Goal: Task Accomplishment & Management: Manage account settings

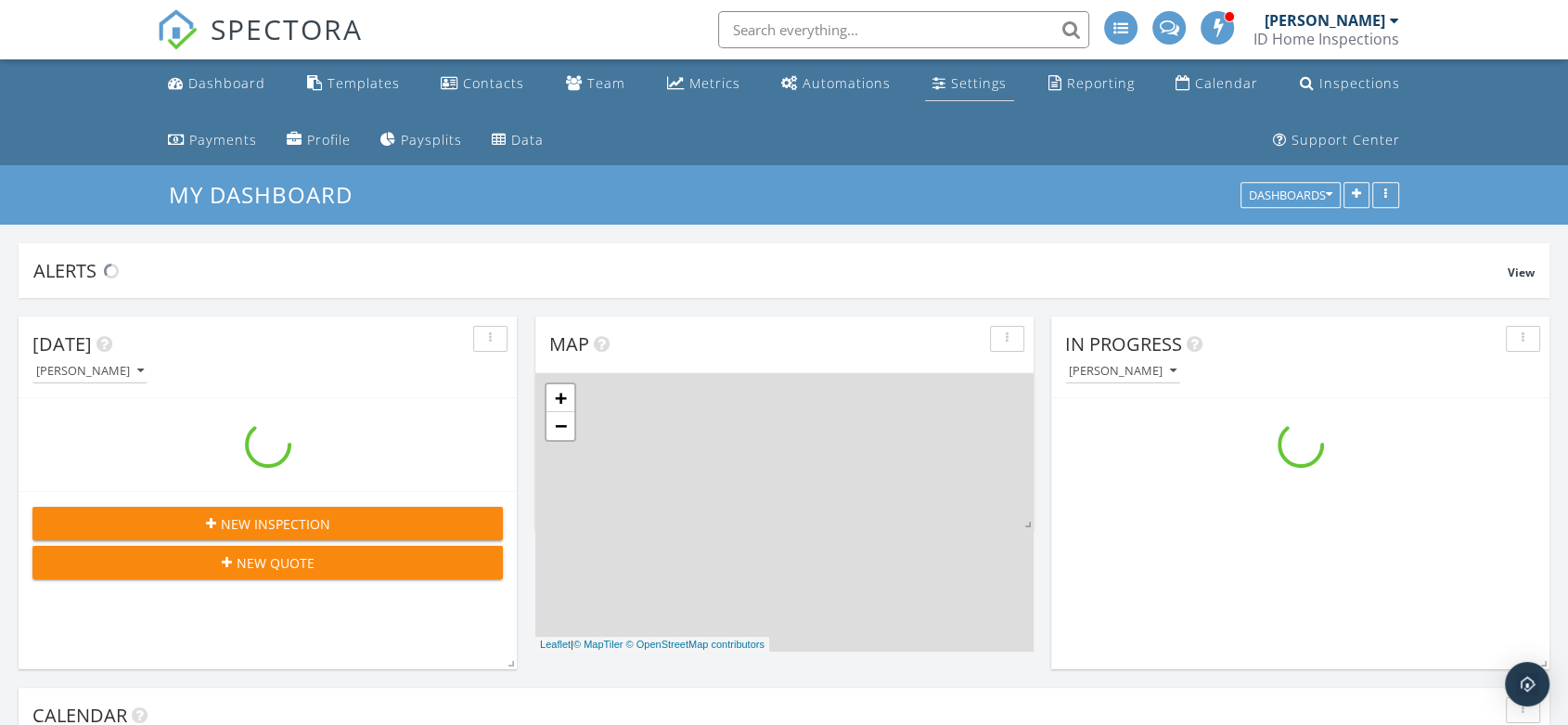
click at [951, 87] on div "Settings" at bounding box center [980, 83] width 56 height 17
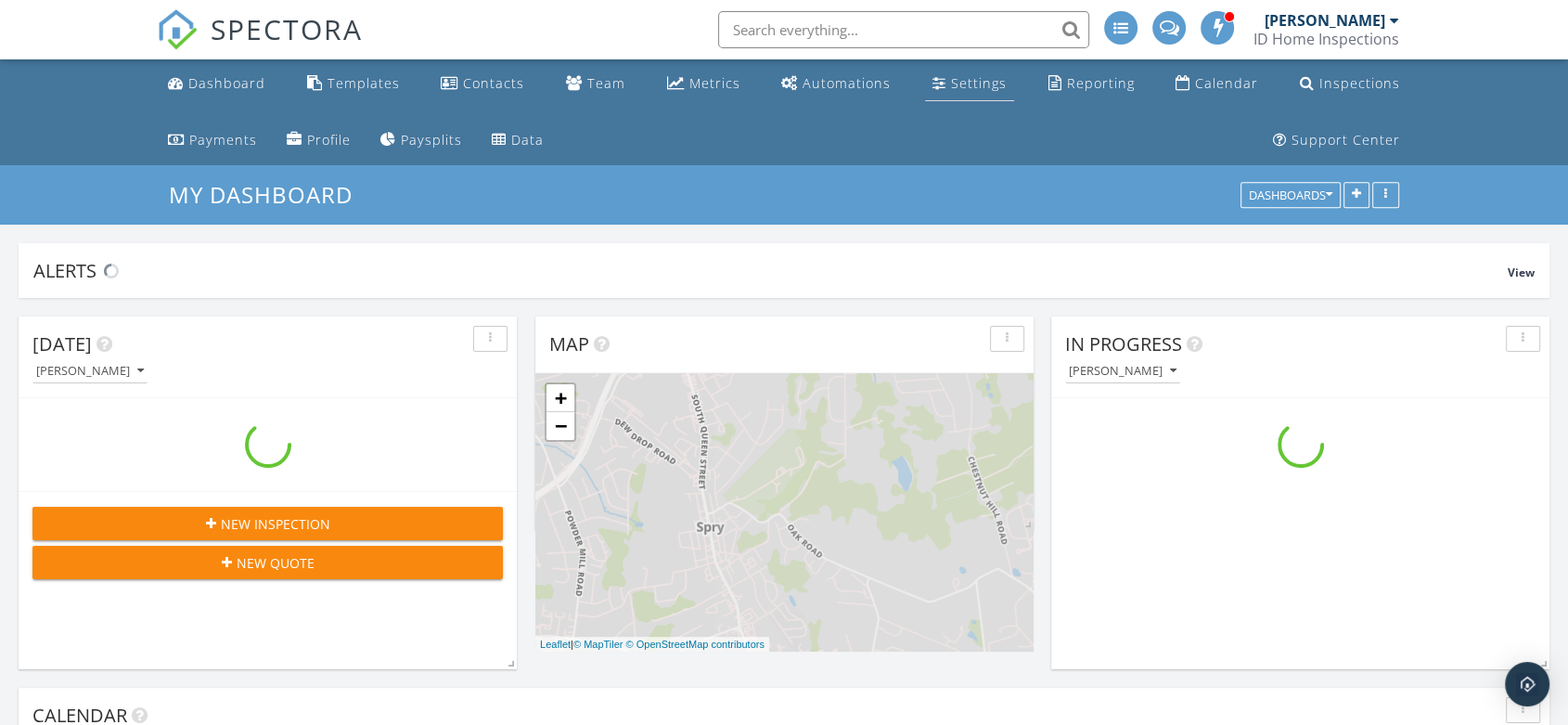
scroll to position [1164, 1601]
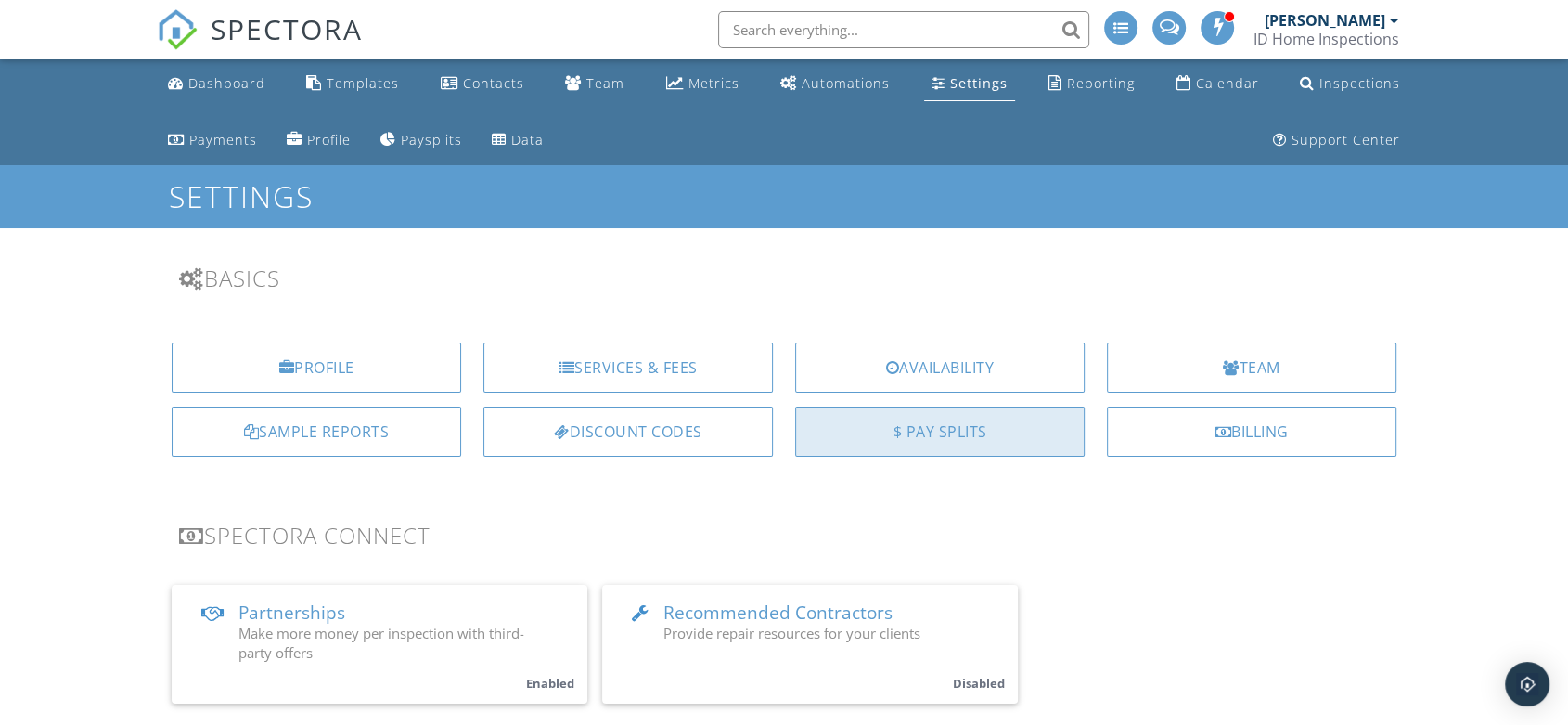
click at [1046, 428] on div "$ Pay Splits" at bounding box center [940, 432] width 289 height 50
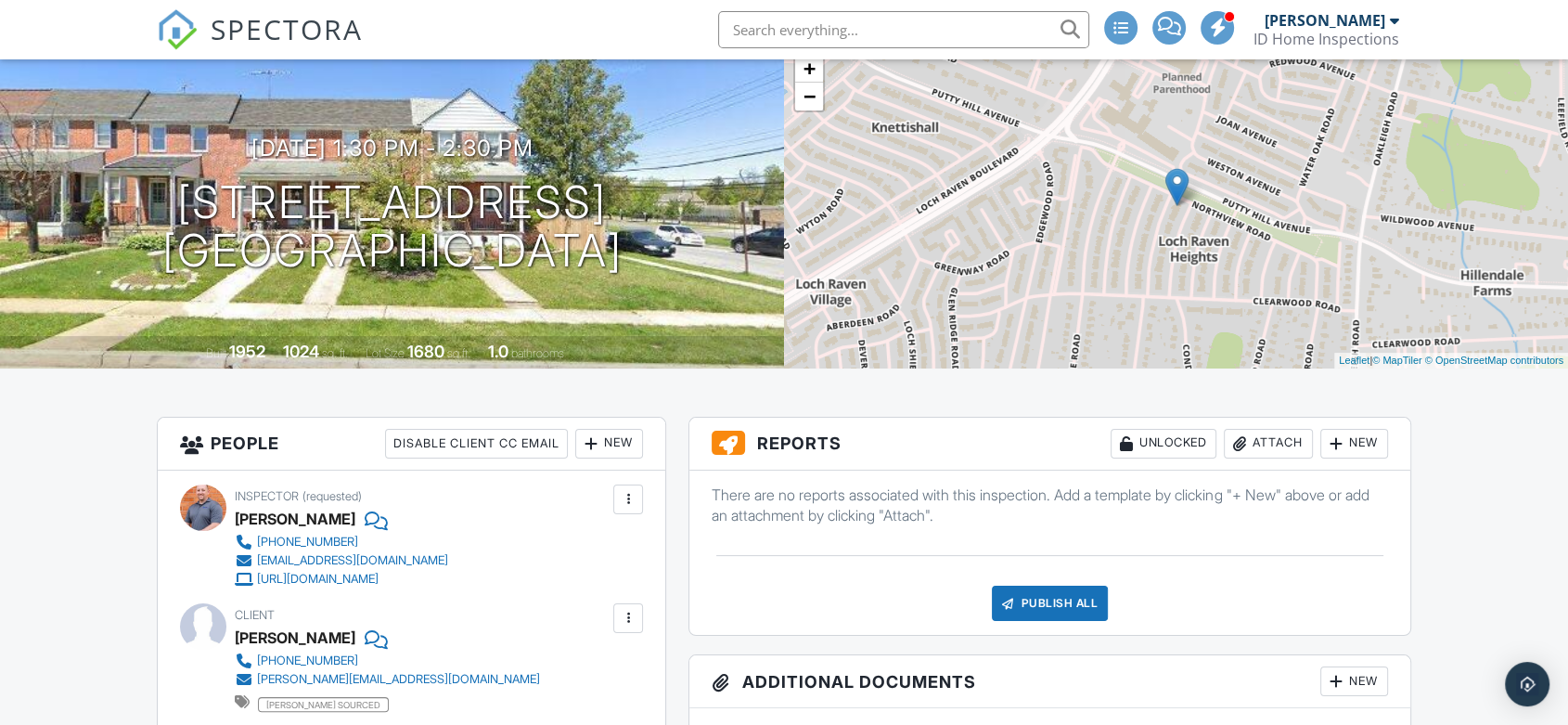
scroll to position [180, 0]
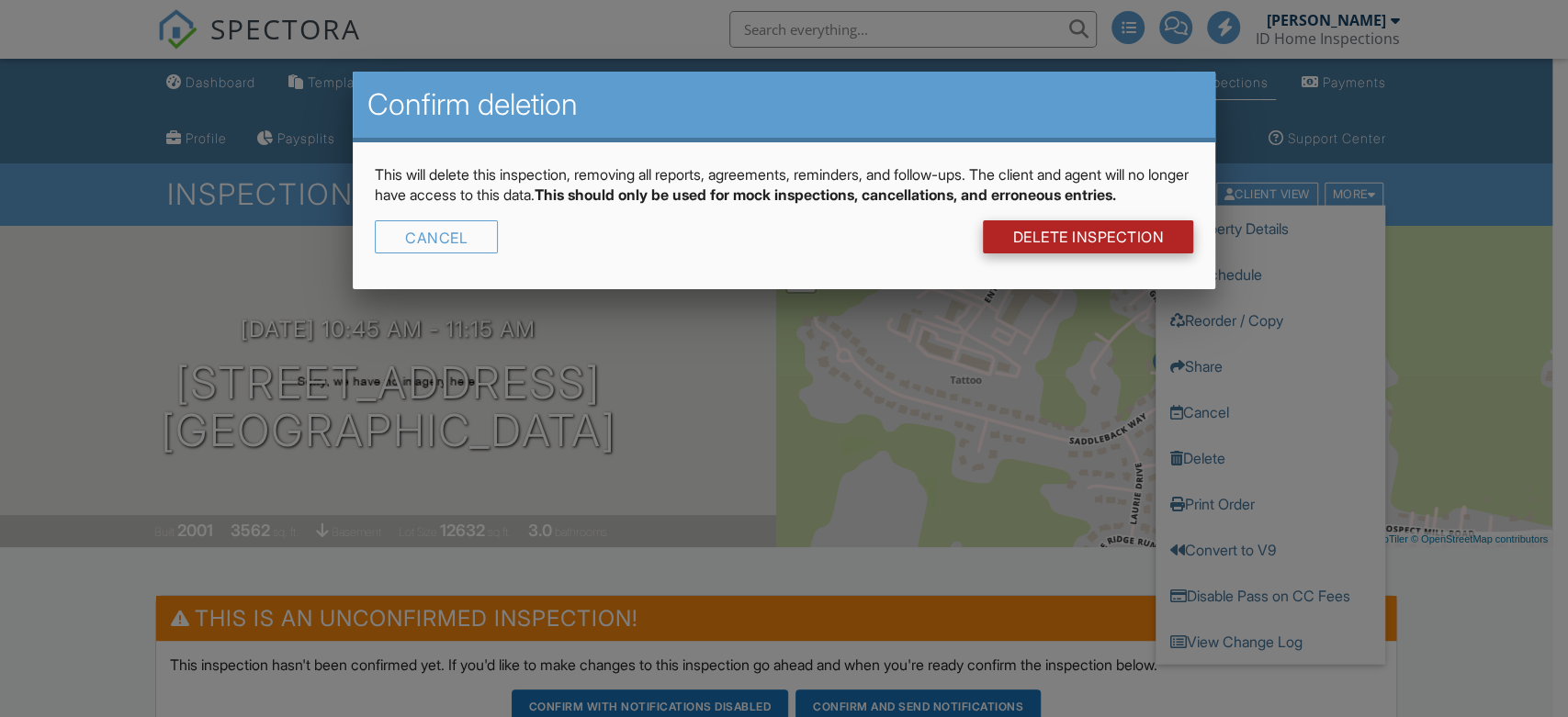
click at [1111, 252] on link "DELETE Inspection" at bounding box center [1088, 236] width 211 height 34
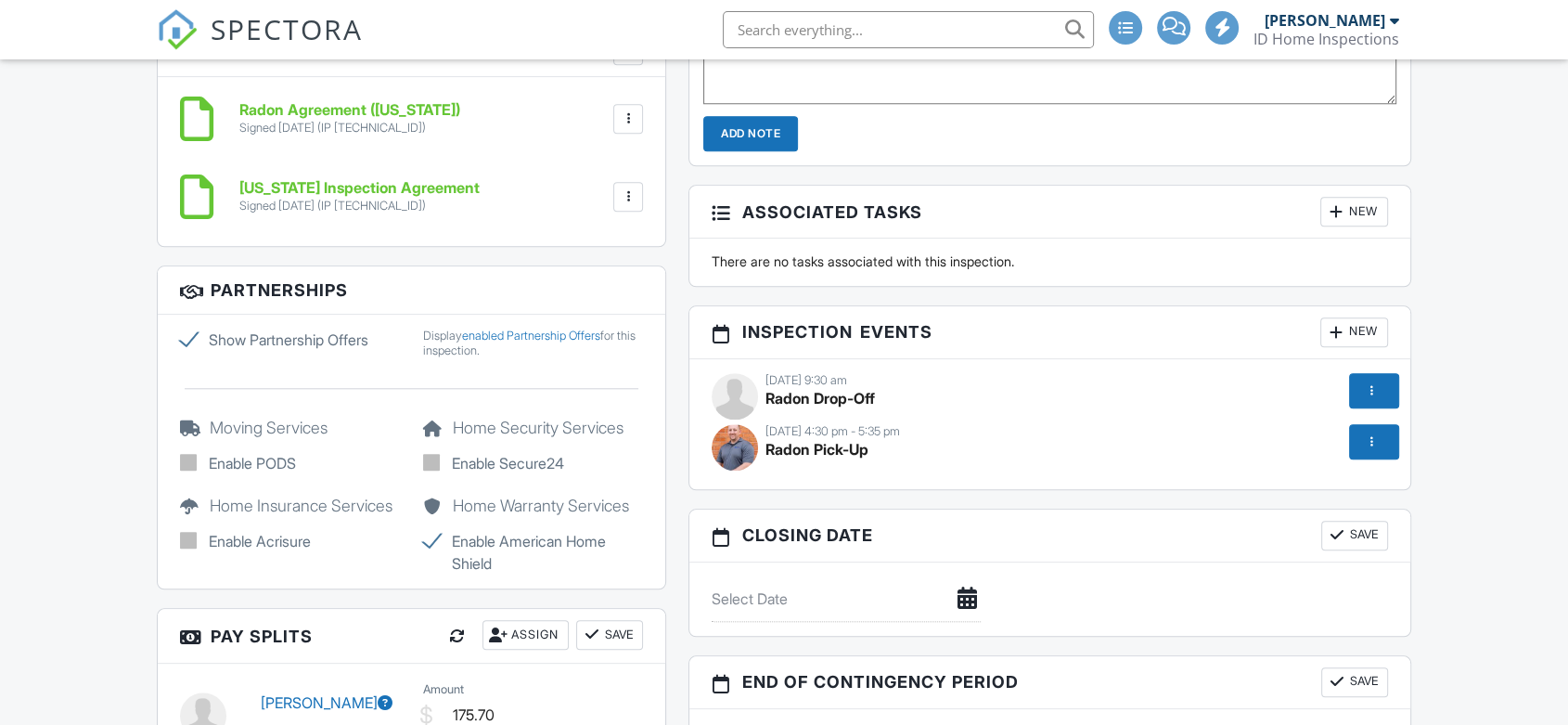
click at [512, 619] on div "Assign" at bounding box center [526, 634] width 86 height 30
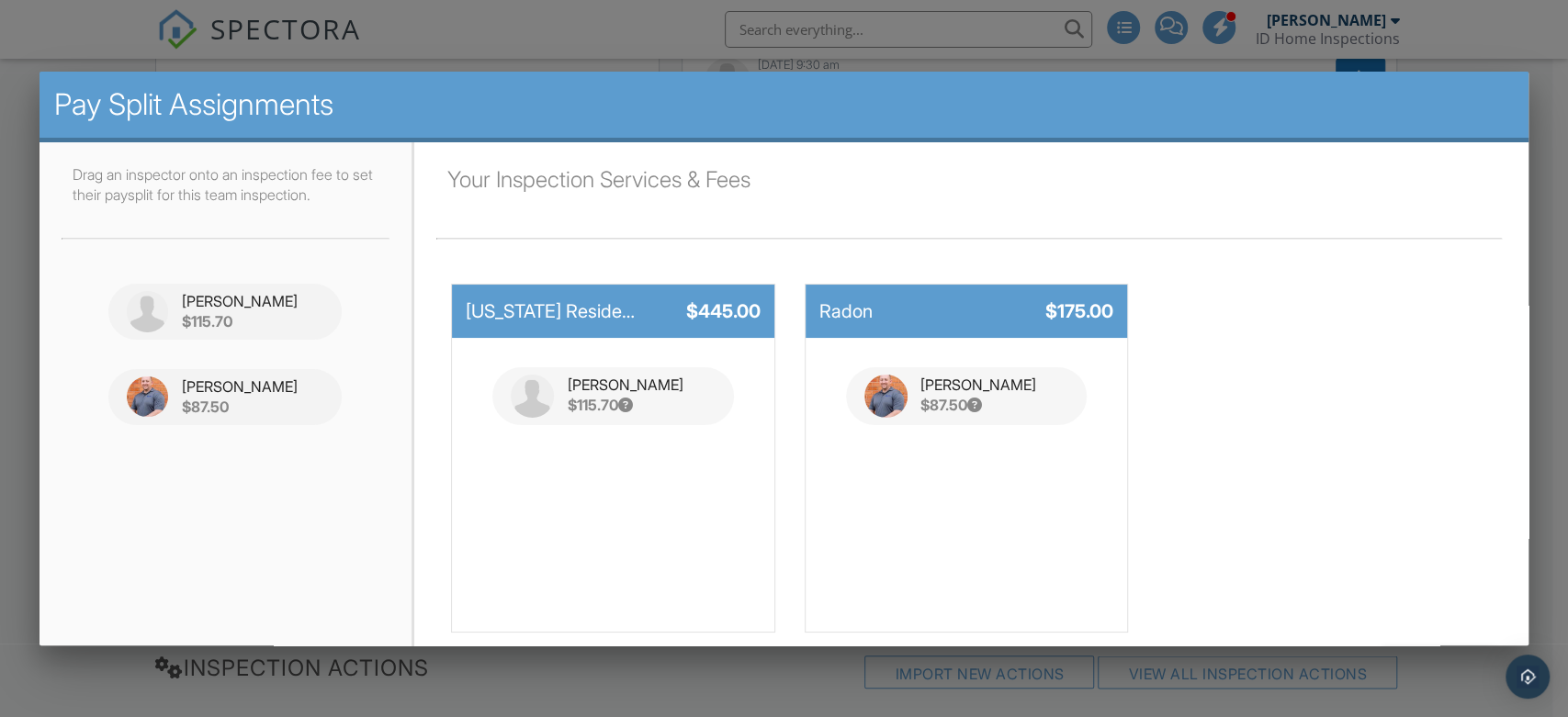
scroll to position [70, 0]
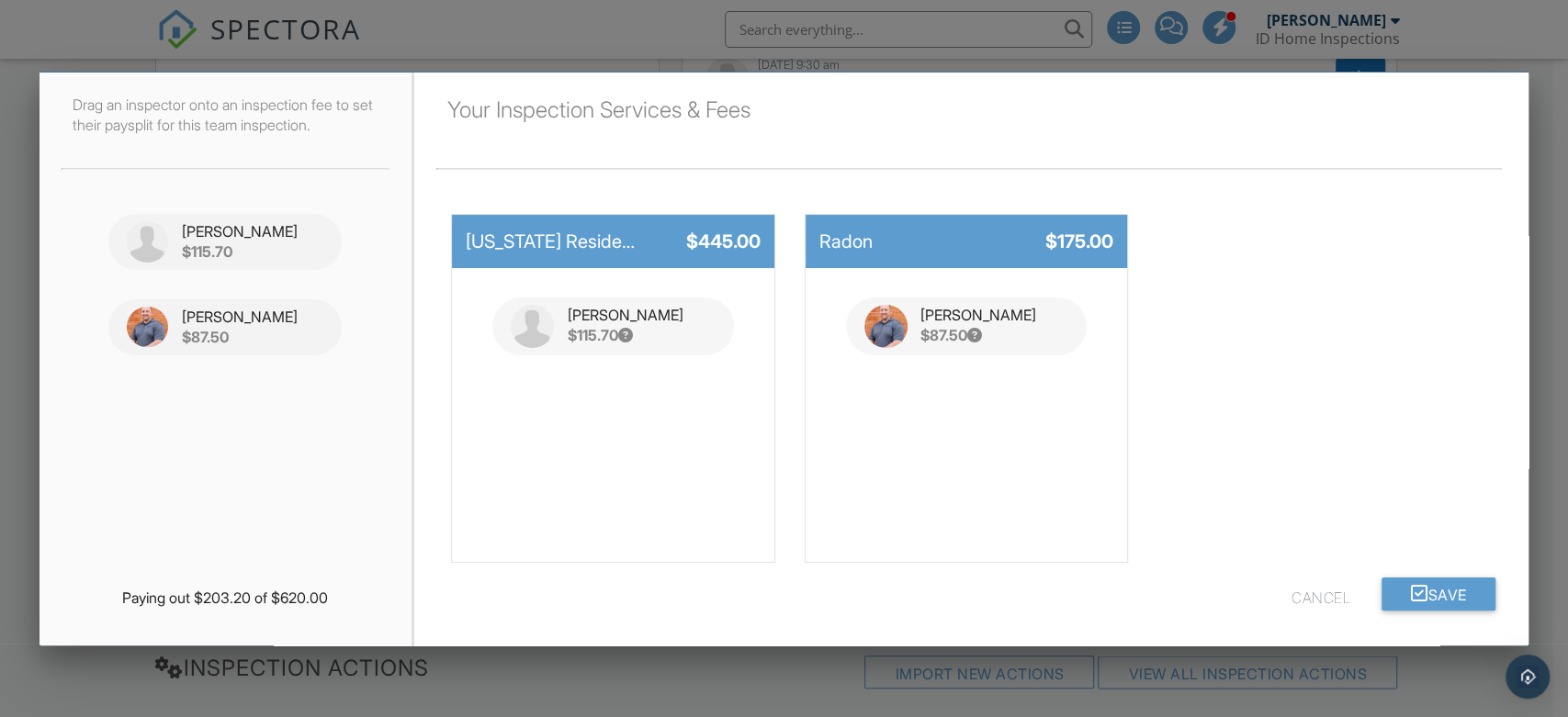
click at [1398, 609] on div "Paying out $203.20 of $620.00 Cancel Save" at bounding box center [970, 612] width 1070 height 69
click at [1405, 599] on button "Save" at bounding box center [1439, 594] width 115 height 34
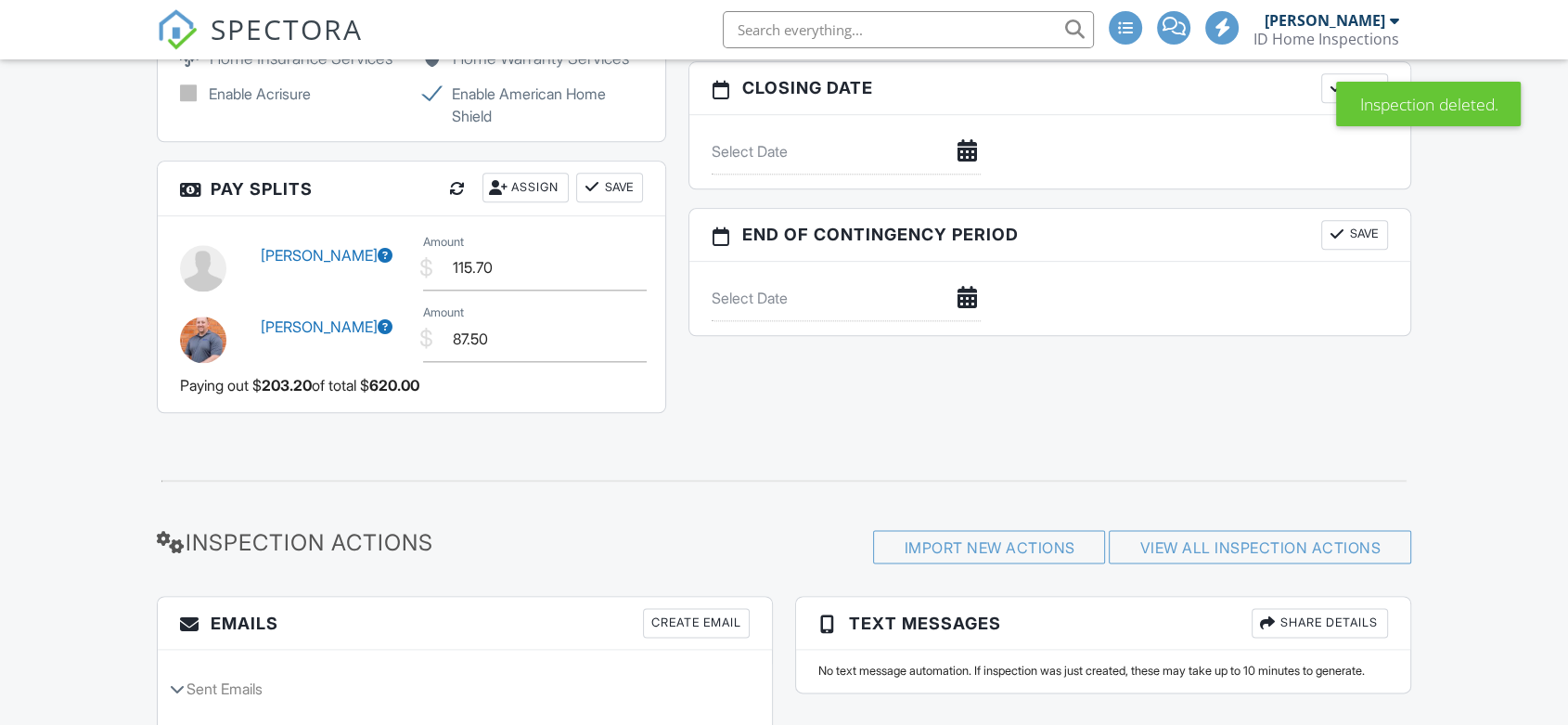
scroll to position [2176, 0]
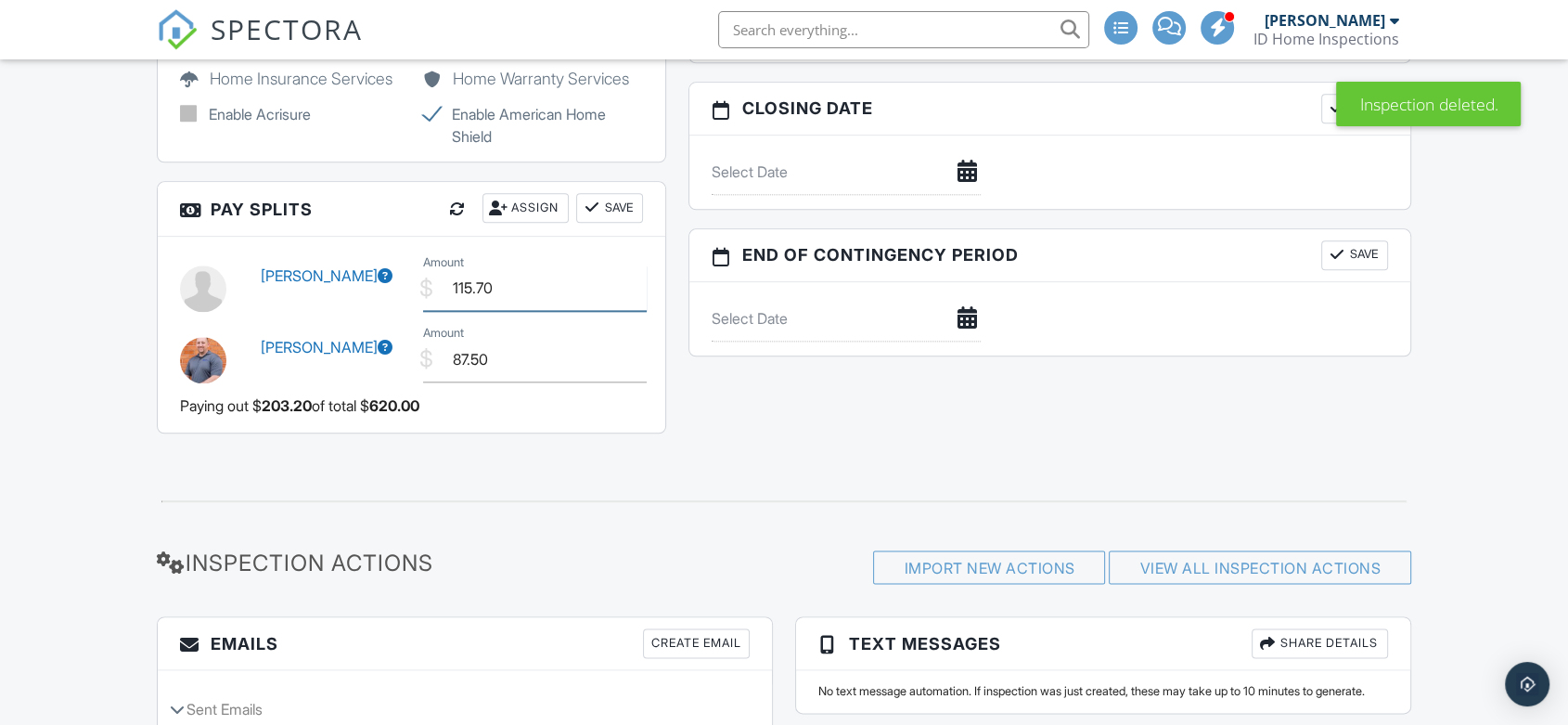
drag, startPoint x: 545, startPoint y: 283, endPoint x: 459, endPoint y: 290, distance: 86.3
click at [459, 290] on input "115.70" at bounding box center [535, 287] width 225 height 45
type input "125.00"
click at [623, 213] on button "Save" at bounding box center [609, 207] width 67 height 30
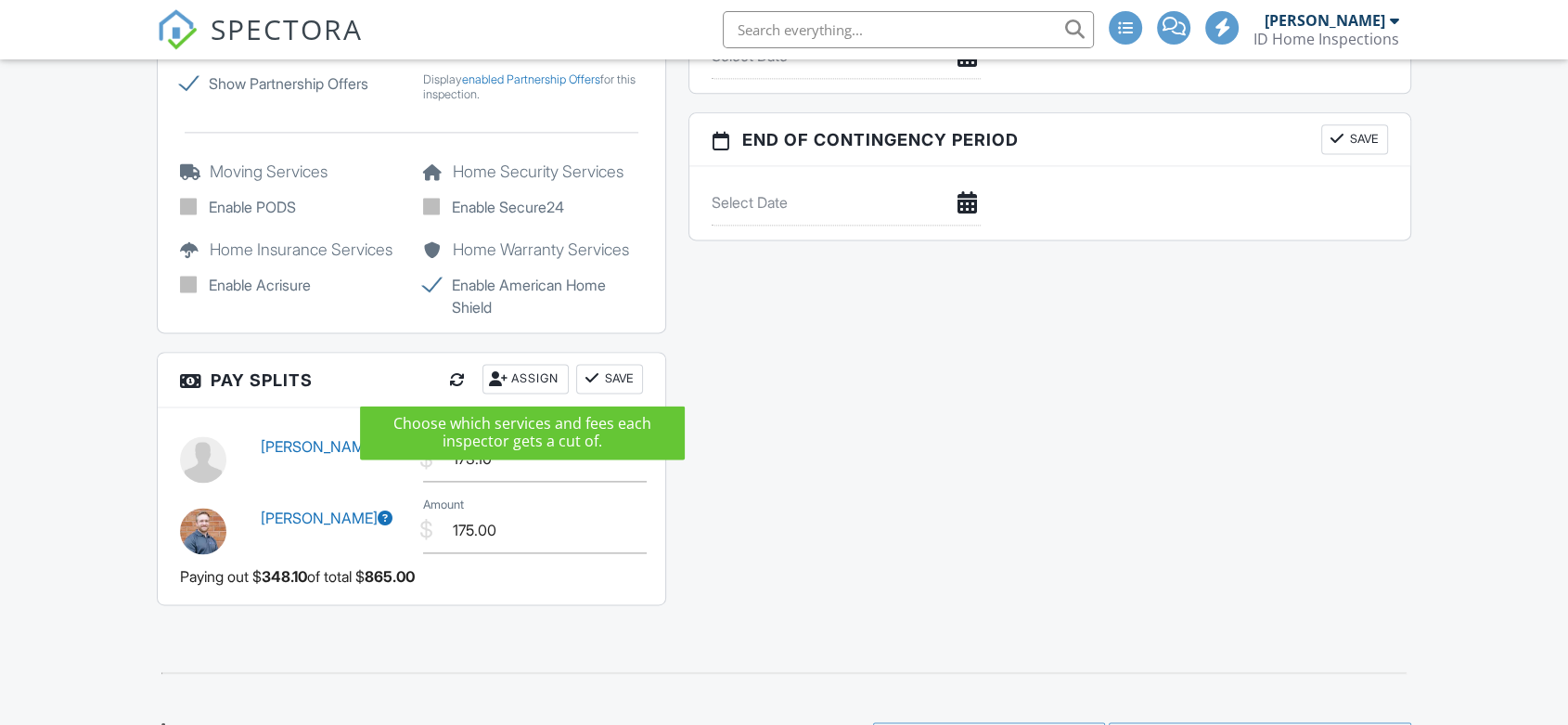
click at [531, 373] on div "Assign" at bounding box center [526, 378] width 86 height 30
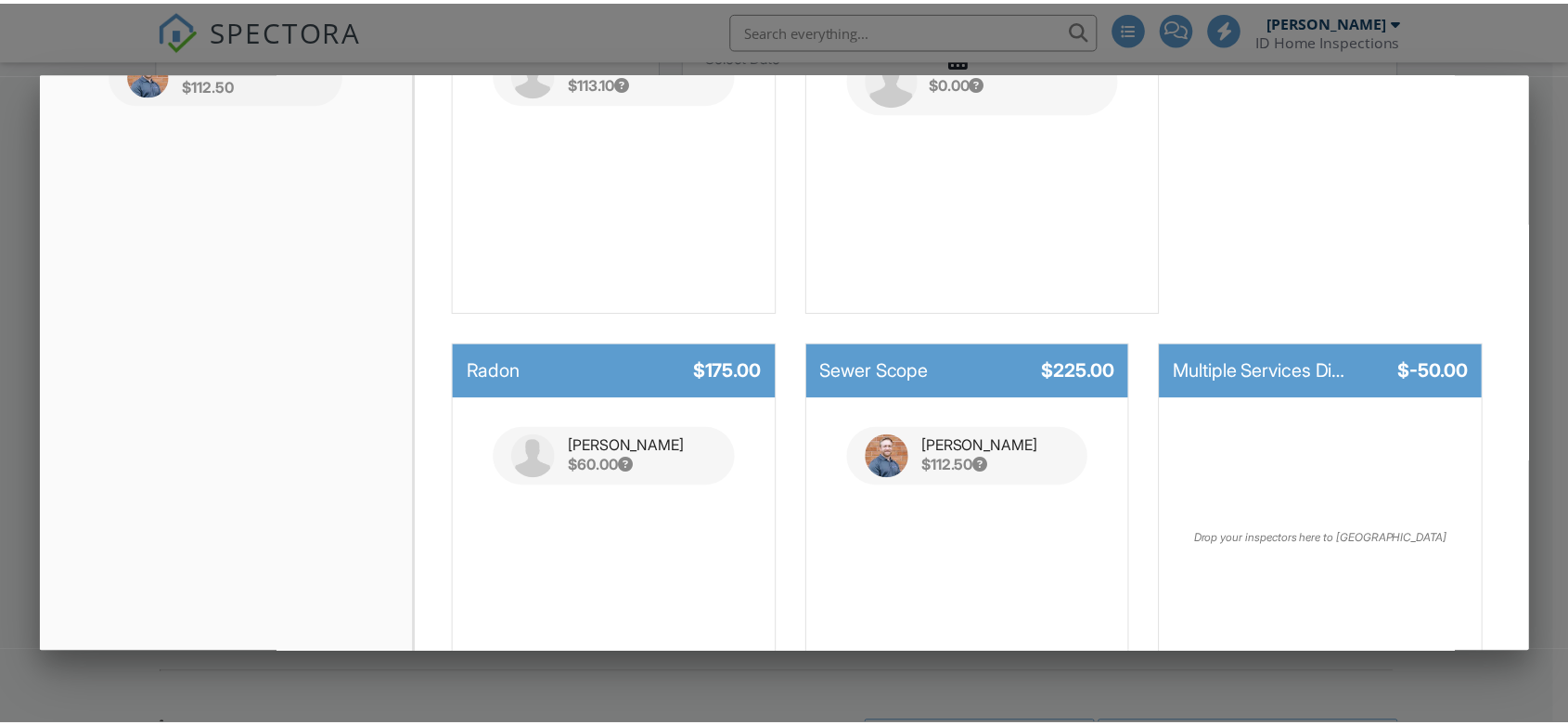
scroll to position [453, 0]
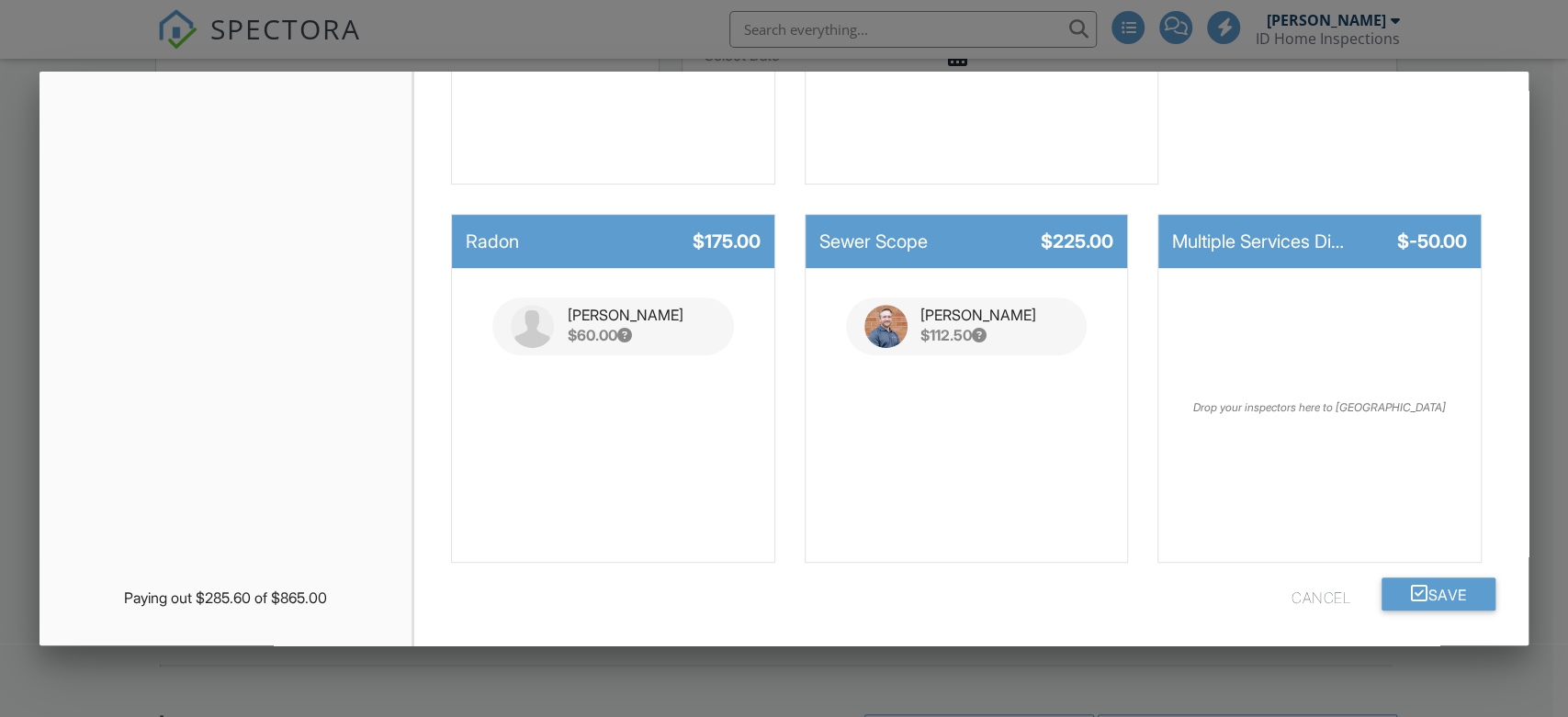
click at [570, 670] on div at bounding box center [784, 356] width 1568 height 896
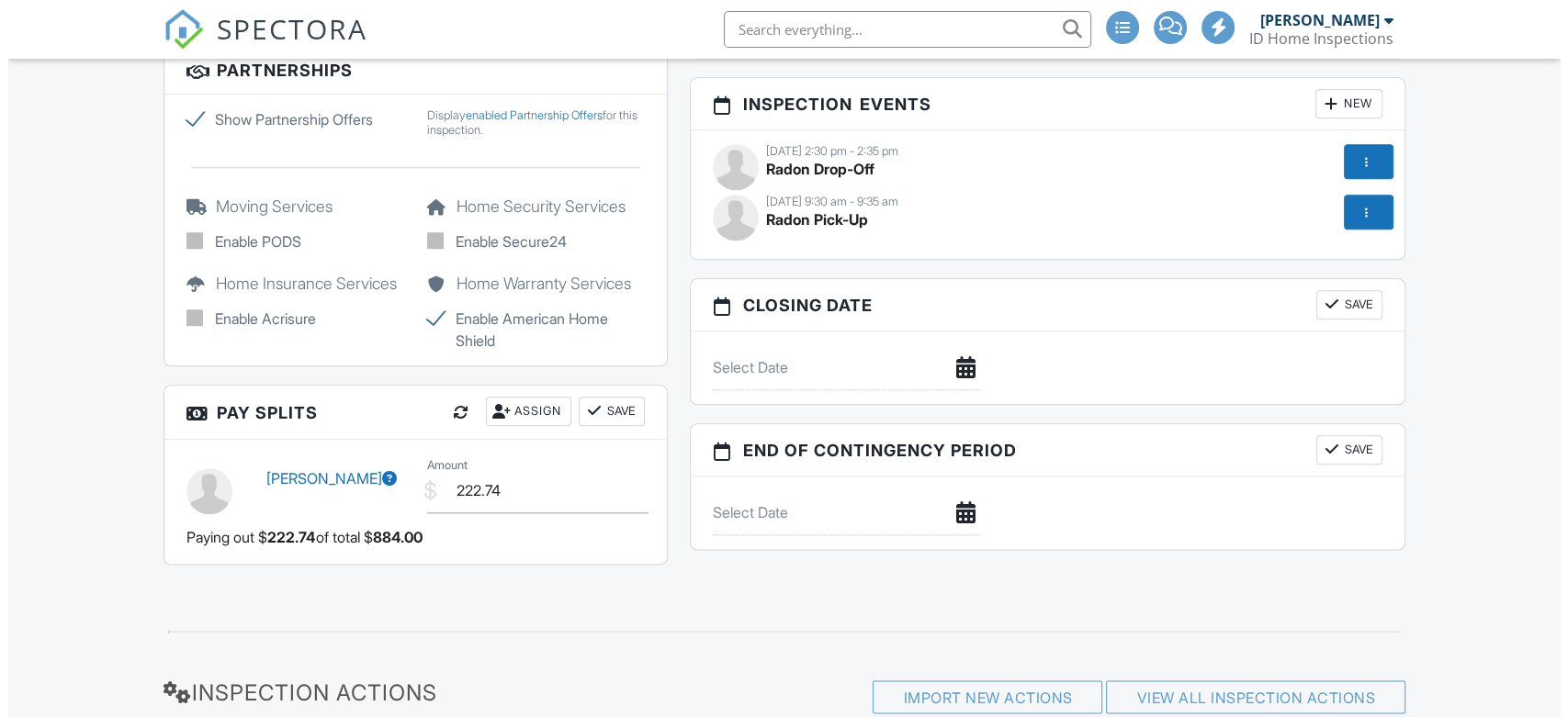
scroll to position [2155, 0]
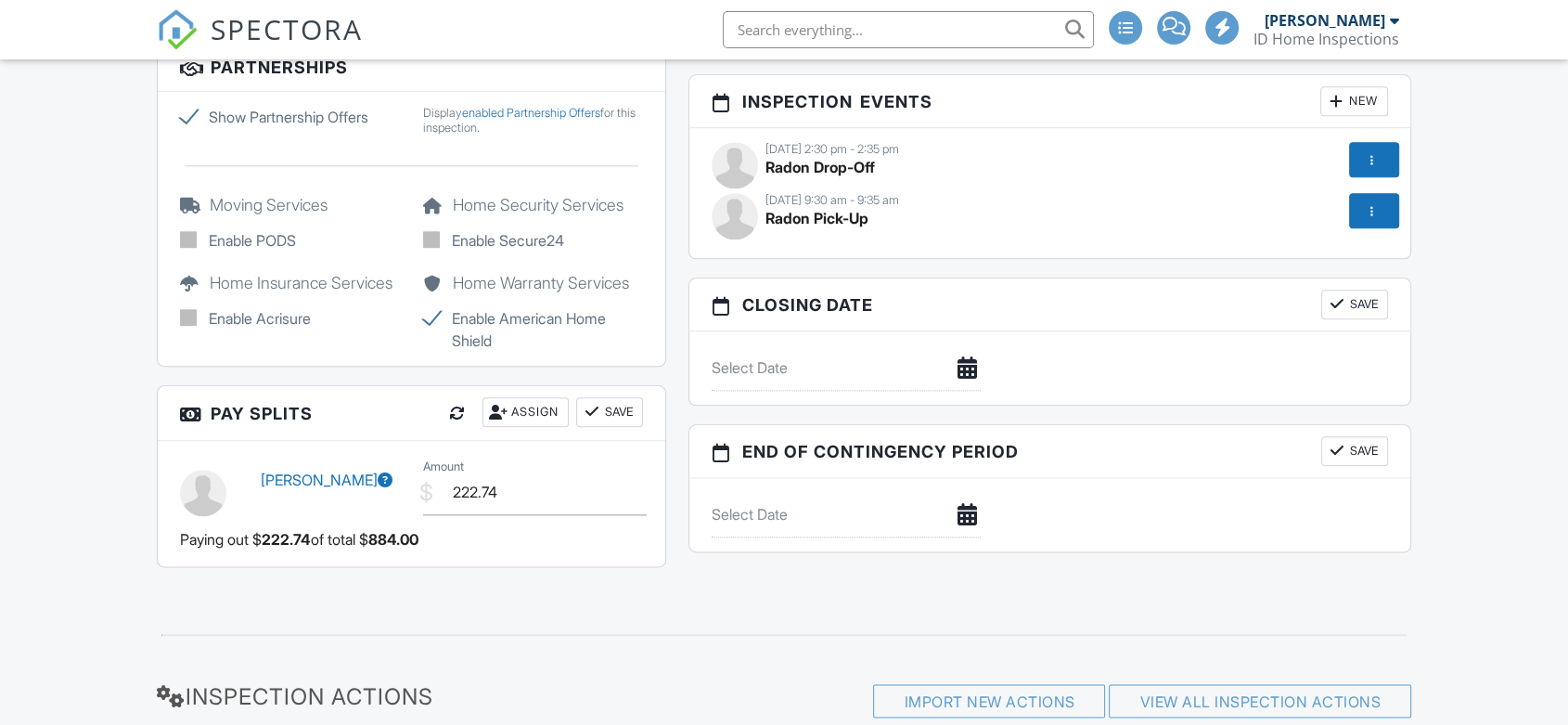
click at [537, 415] on div "Assign" at bounding box center [526, 411] width 86 height 30
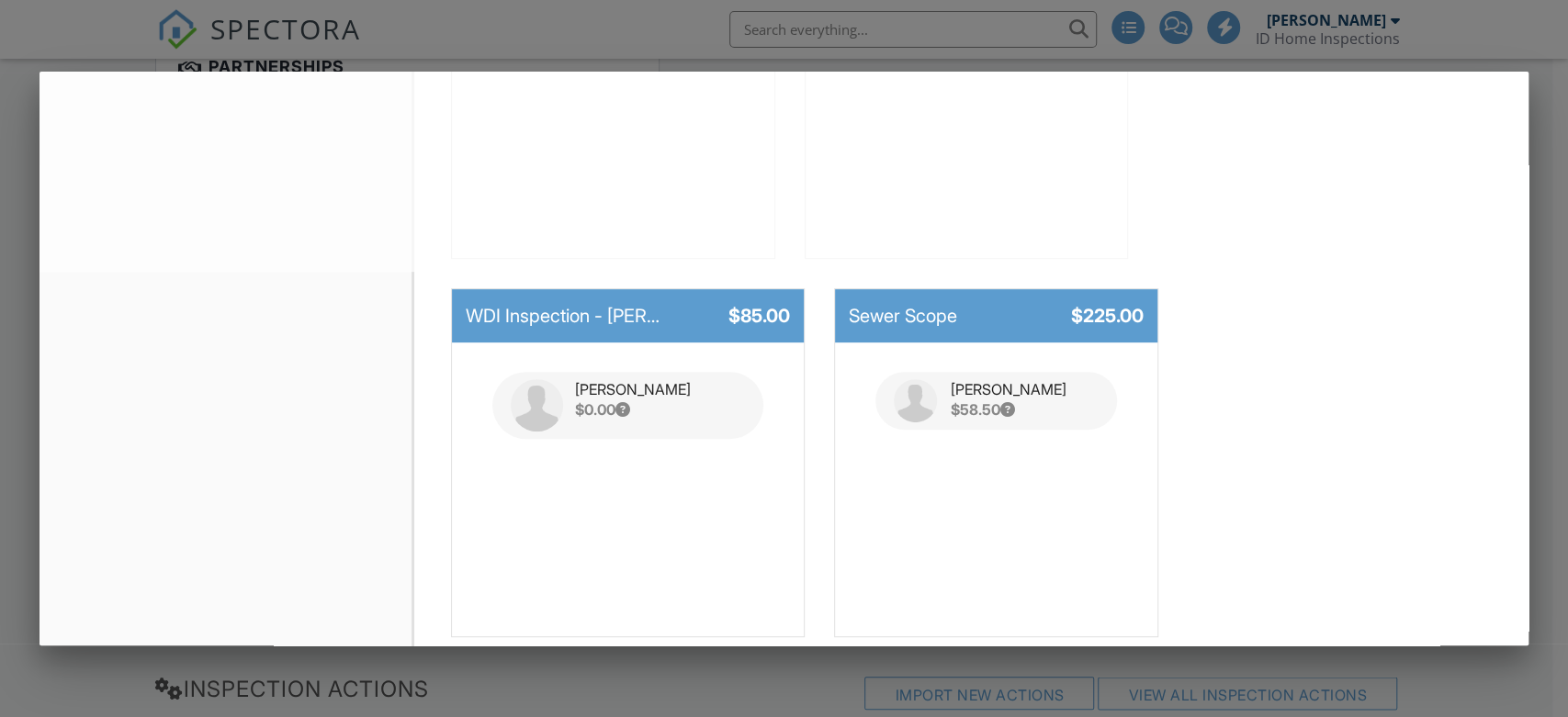
scroll to position [448, 0]
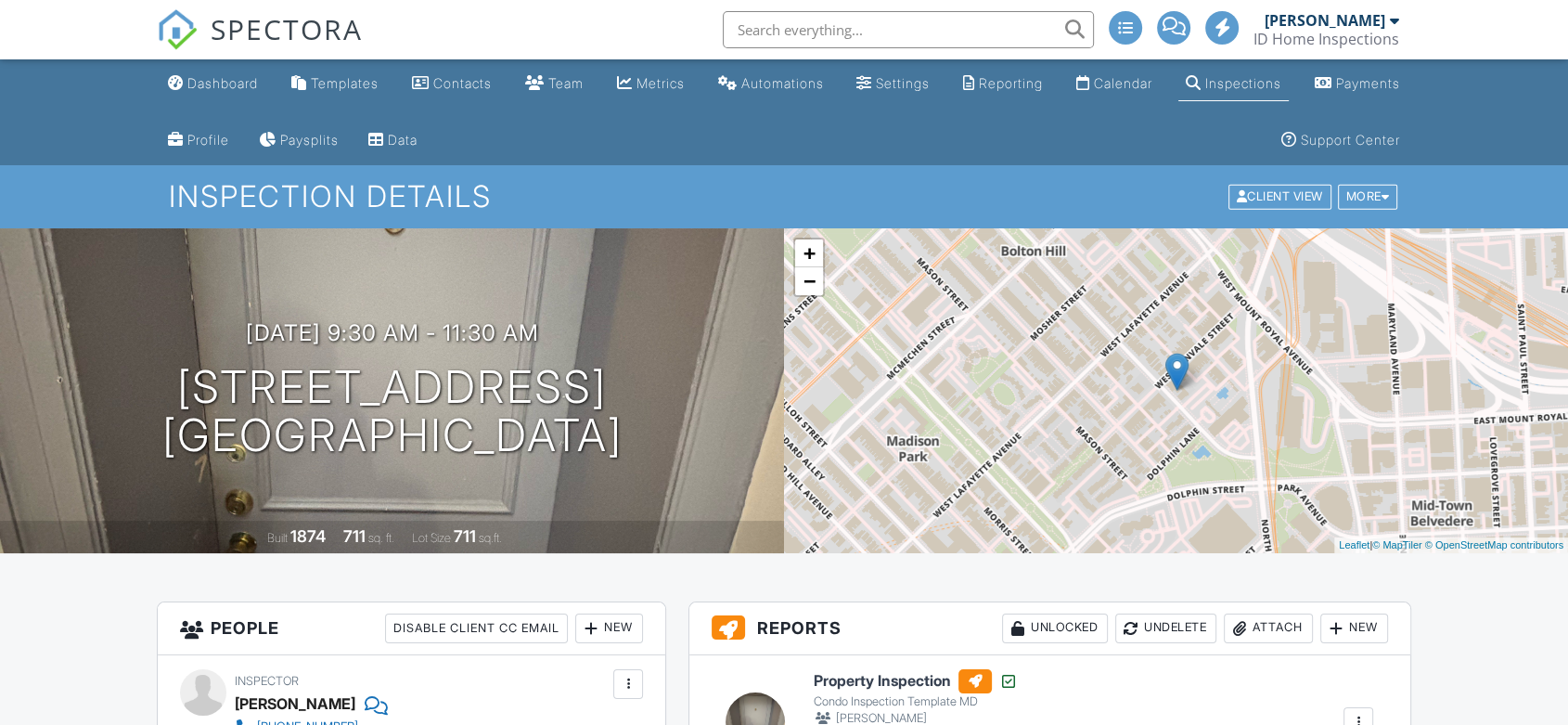
drag, startPoint x: 530, startPoint y: 460, endPoint x: 393, endPoint y: 457, distance: 137.0
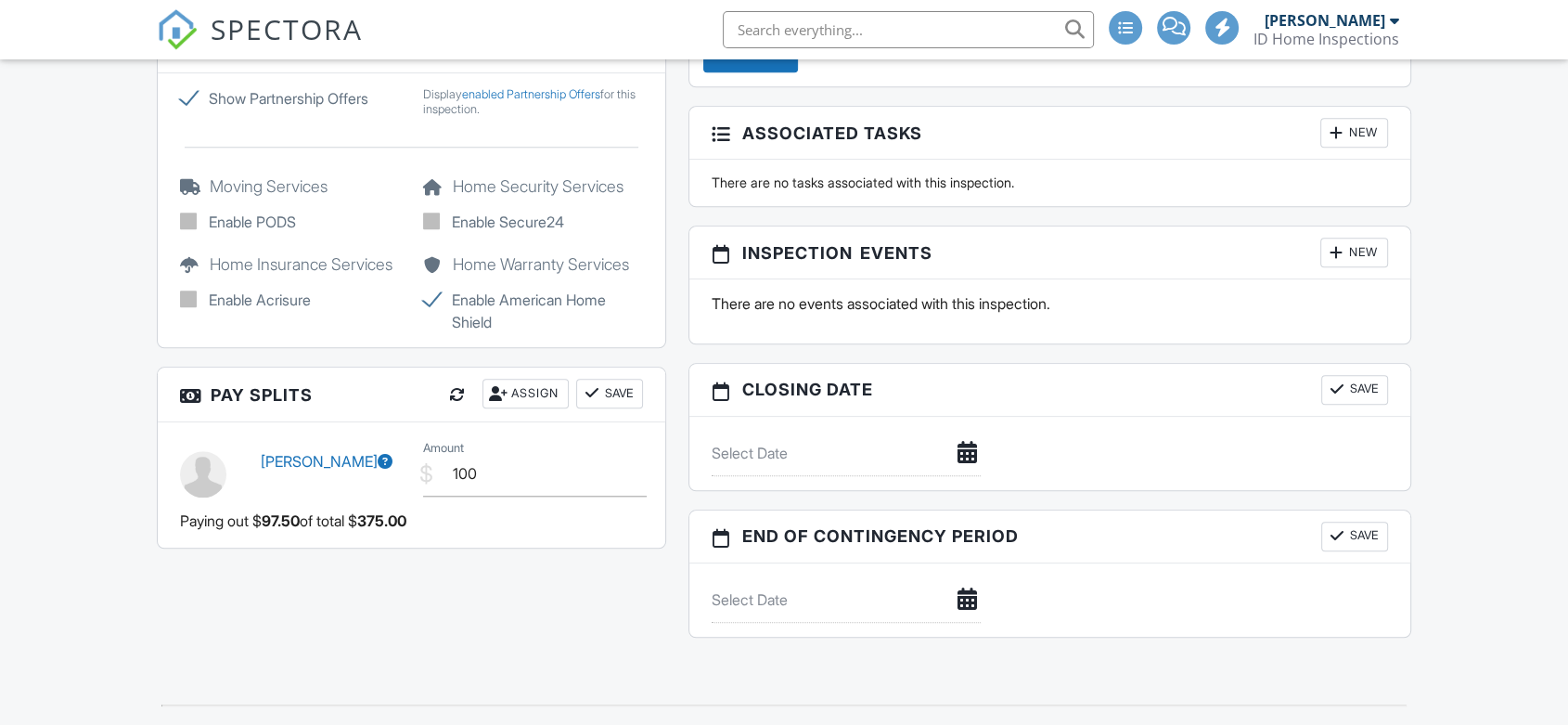
click at [613, 385] on button "Save" at bounding box center [609, 393] width 67 height 30
type input "100.00"
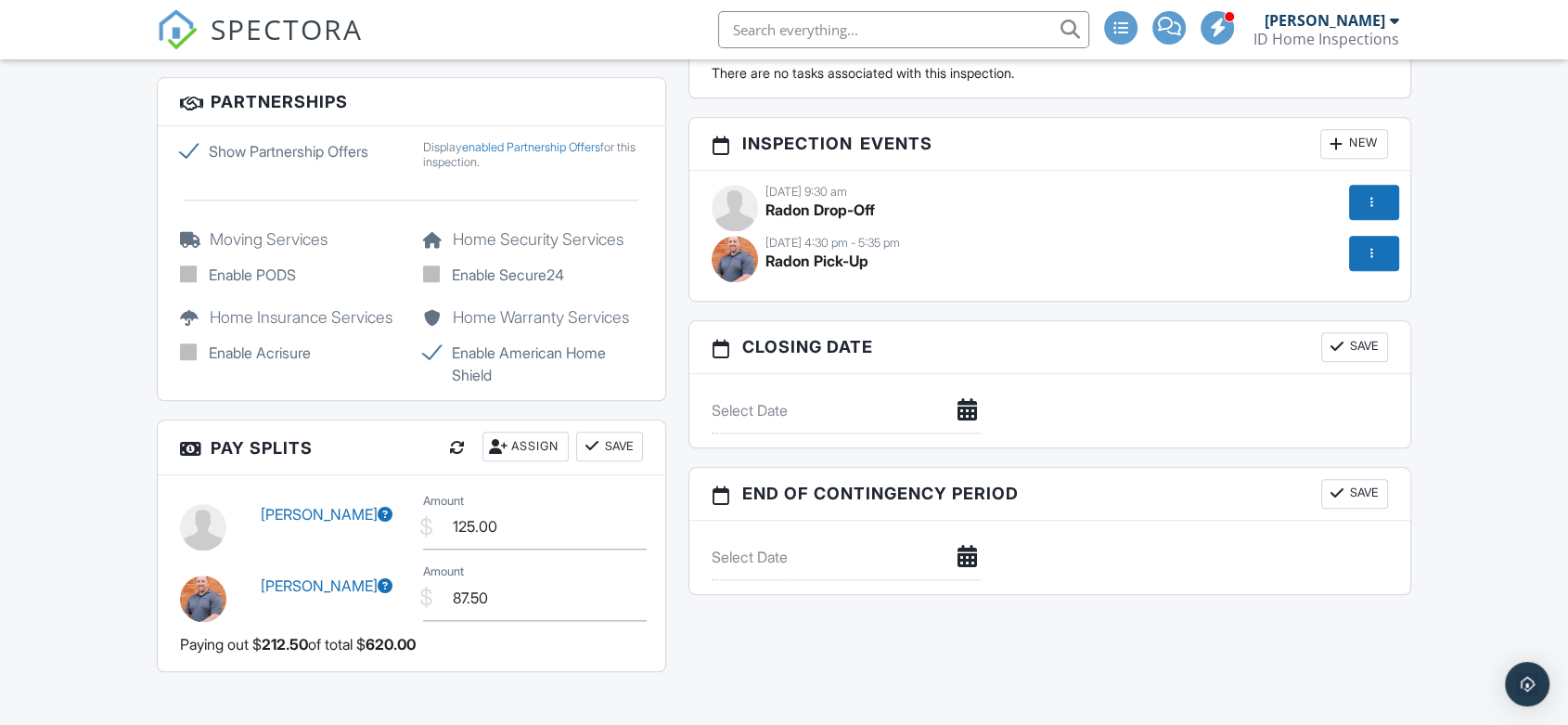
scroll to position [1938, 0]
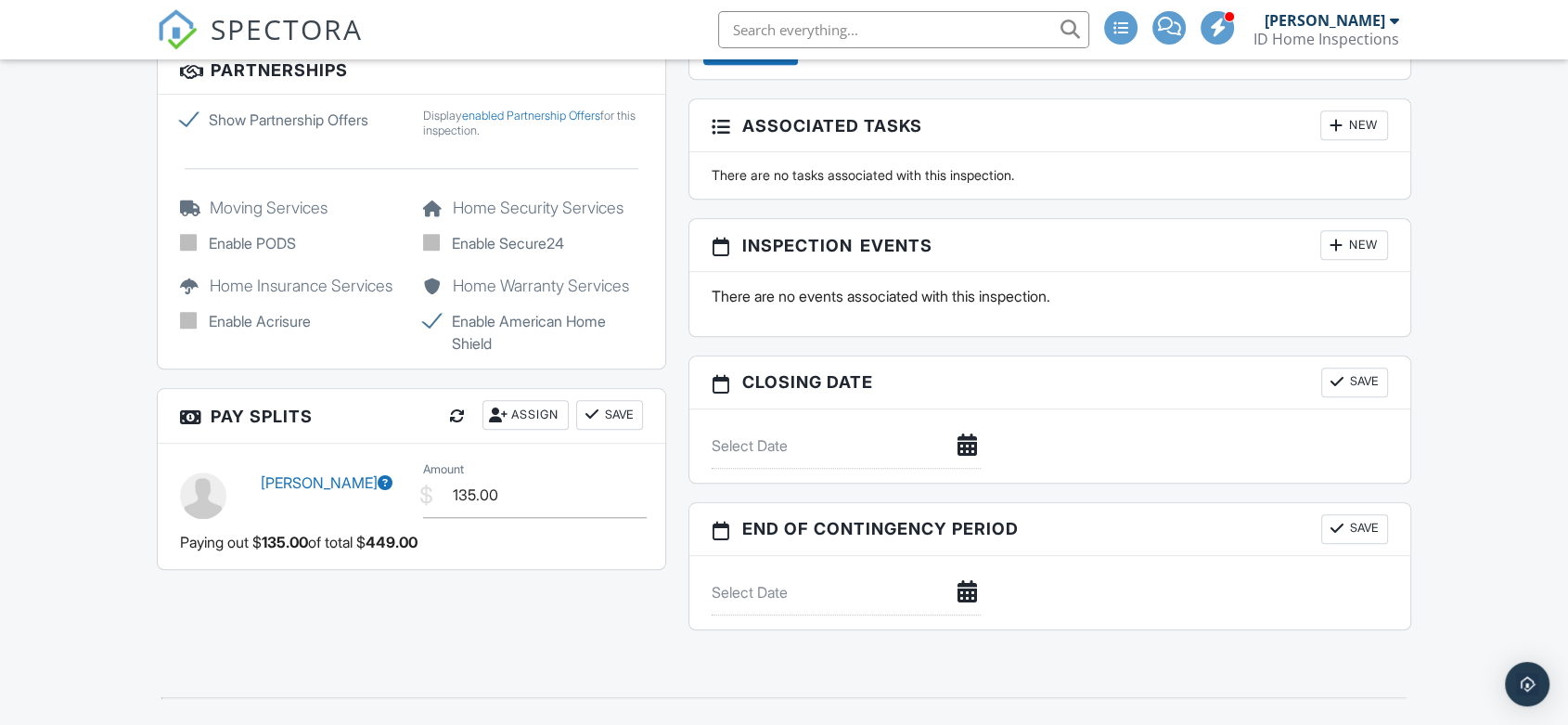
scroll to position [1752, 0]
drag, startPoint x: 528, startPoint y: 484, endPoint x: 460, endPoint y: 492, distance: 68.5
click at [460, 492] on input "135.00" at bounding box center [535, 494] width 225 height 45
type input "145.00"
drag, startPoint x: 593, startPoint y: 423, endPoint x: 589, endPoint y: 410, distance: 13.6
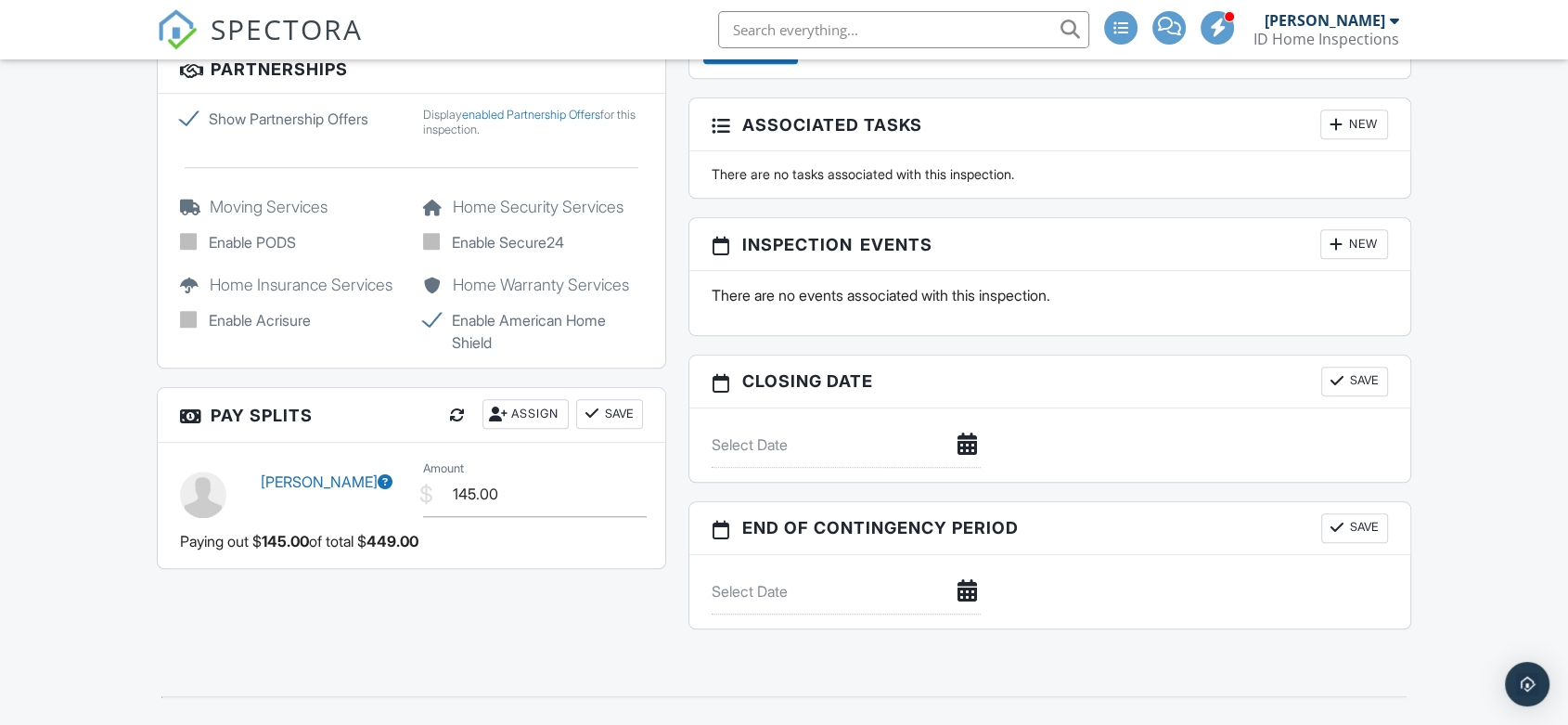
click at [589, 410] on div at bounding box center [591, 413] width 18 height 18
